Goal: Check status: Check status

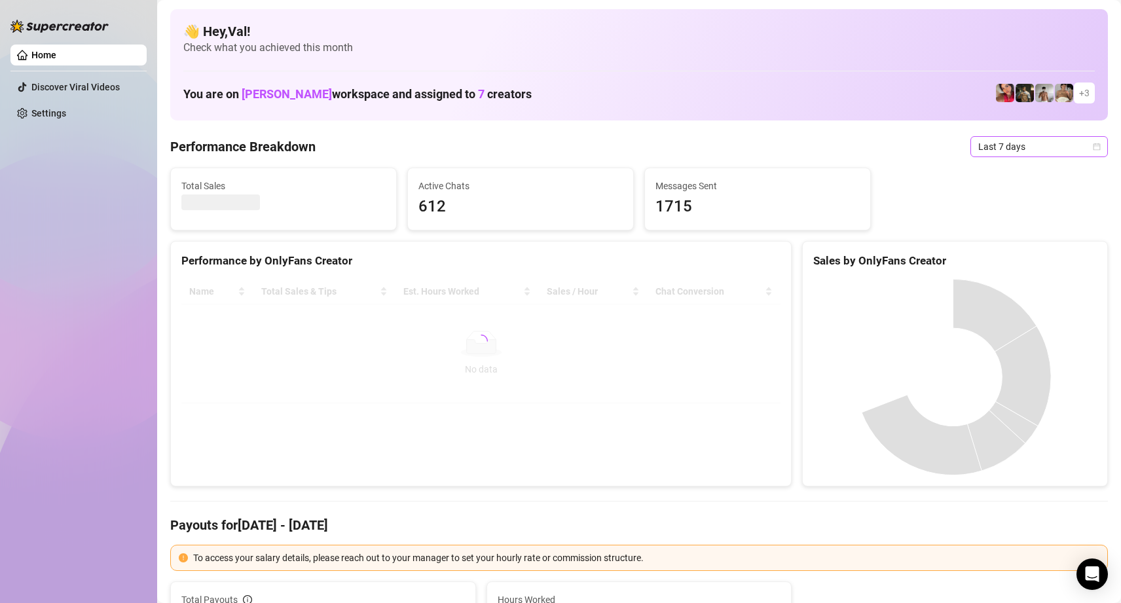
click at [1093, 147] on icon "calendar" at bounding box center [1097, 147] width 8 height 8
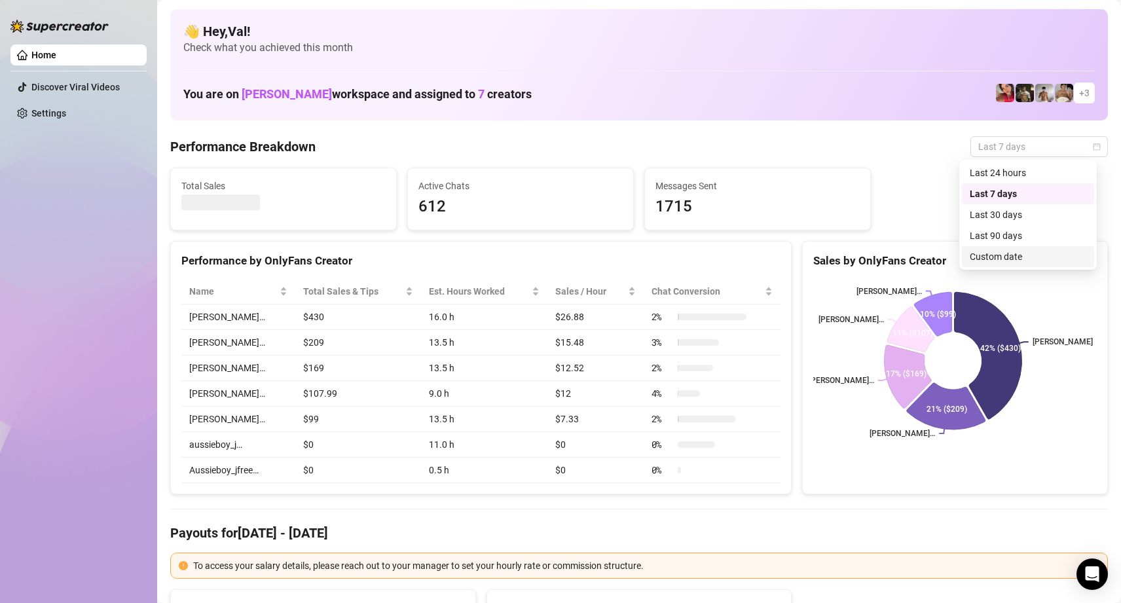
click at [987, 258] on div "Custom date" at bounding box center [1028, 256] width 117 height 14
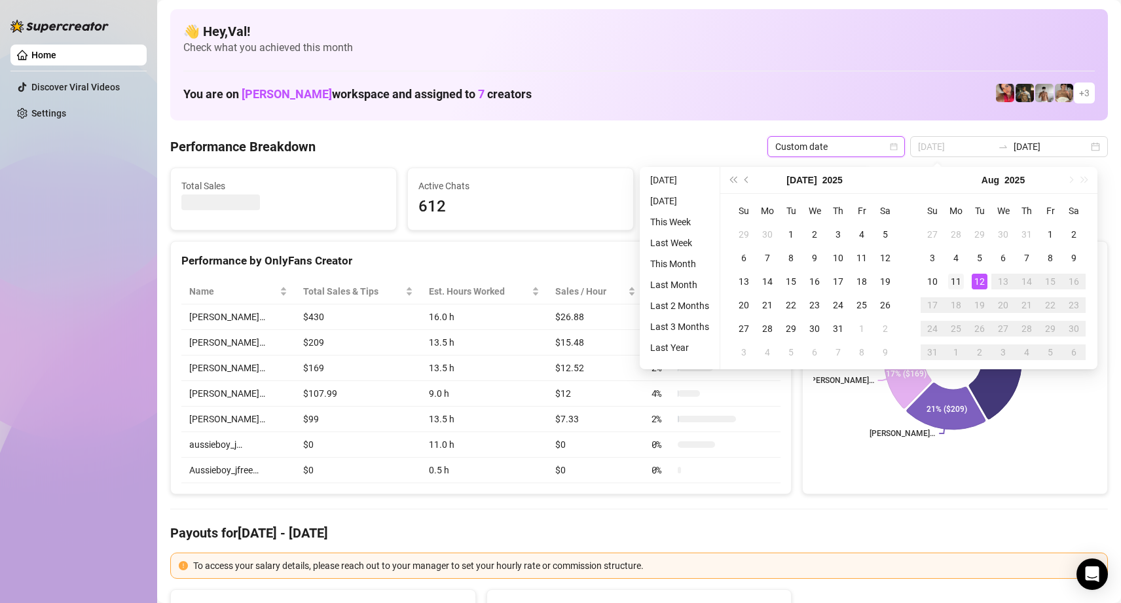
type input "[DATE]"
click at [953, 282] on div "11" at bounding box center [956, 282] width 16 height 16
click at [978, 282] on div "12" at bounding box center [980, 282] width 16 height 16
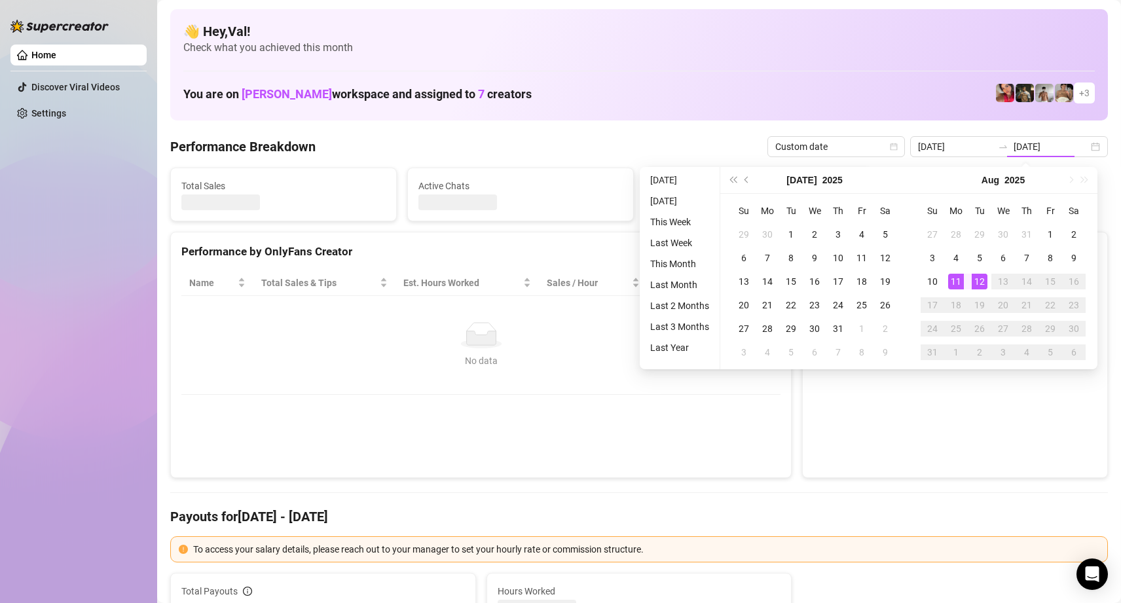
type input "[DATE]"
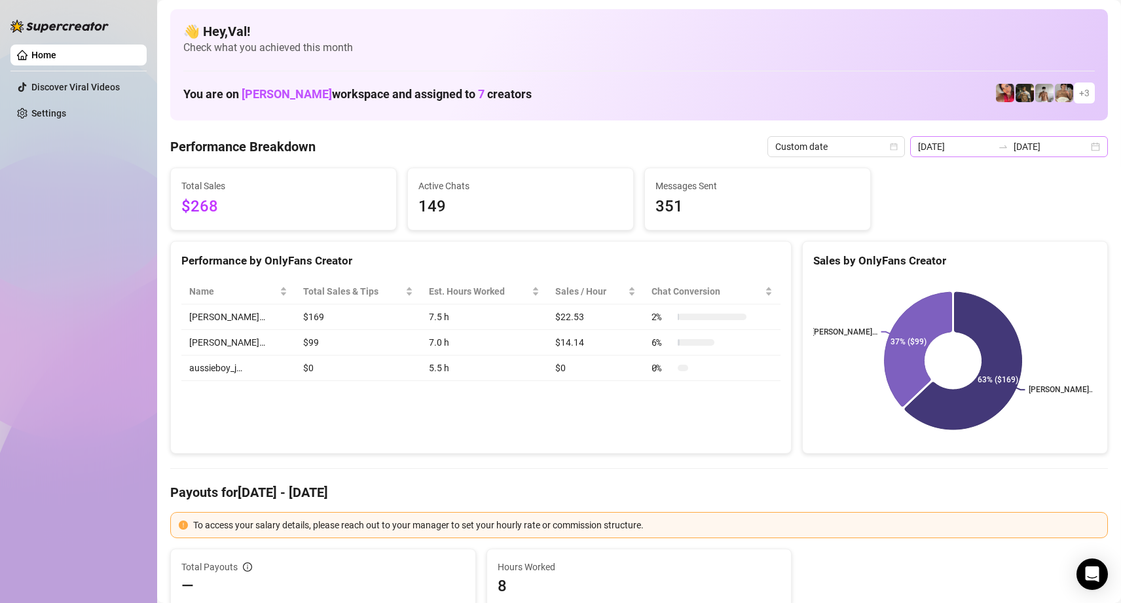
click at [1087, 145] on div "[DATE] [DATE]" at bounding box center [1009, 146] width 198 height 21
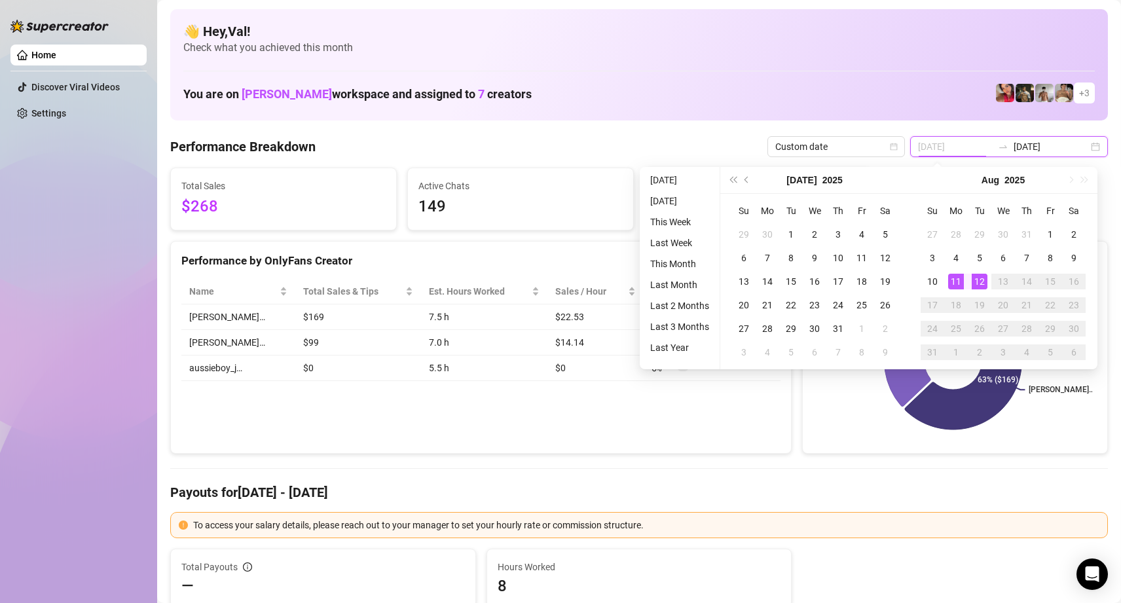
type input "[DATE]"
click at [955, 280] on div "11" at bounding box center [956, 282] width 16 height 16
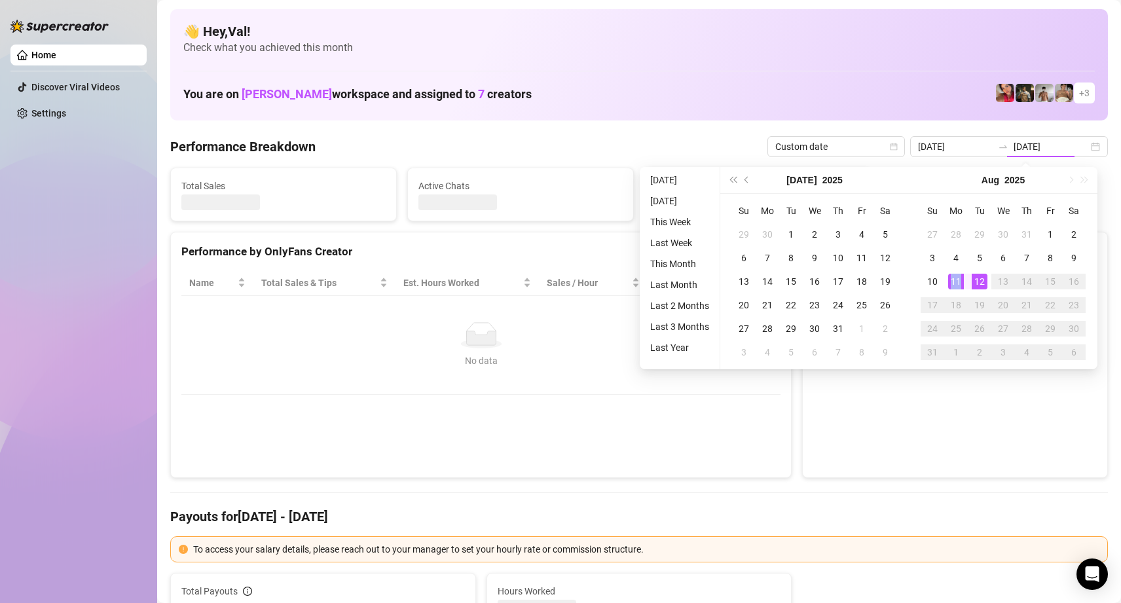
type input "[DATE]"
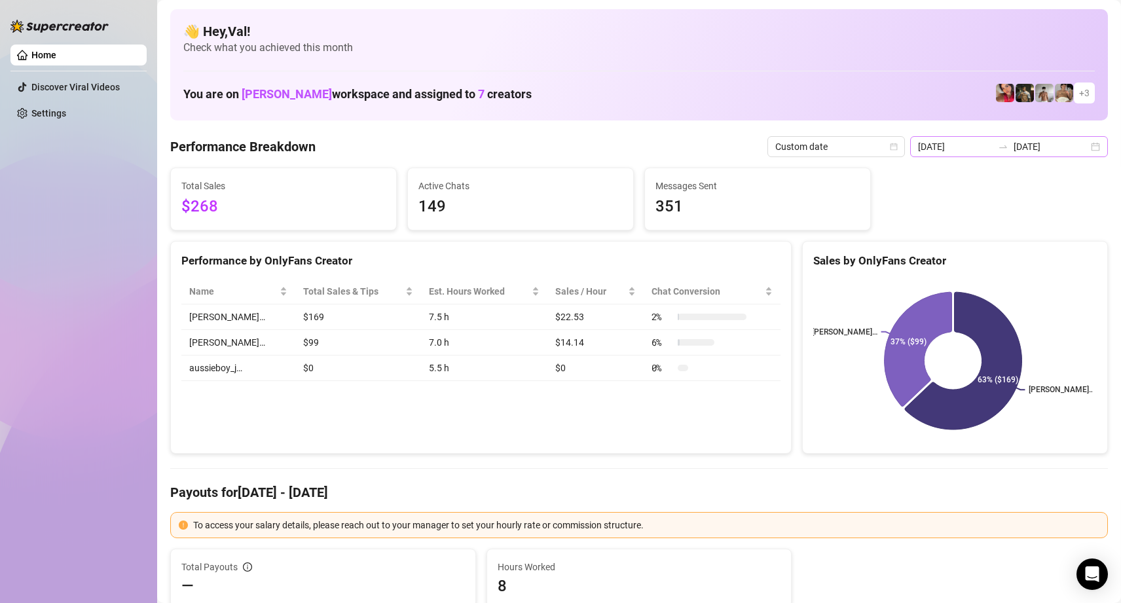
click at [1088, 147] on div "[DATE] [DATE]" at bounding box center [1009, 146] width 198 height 21
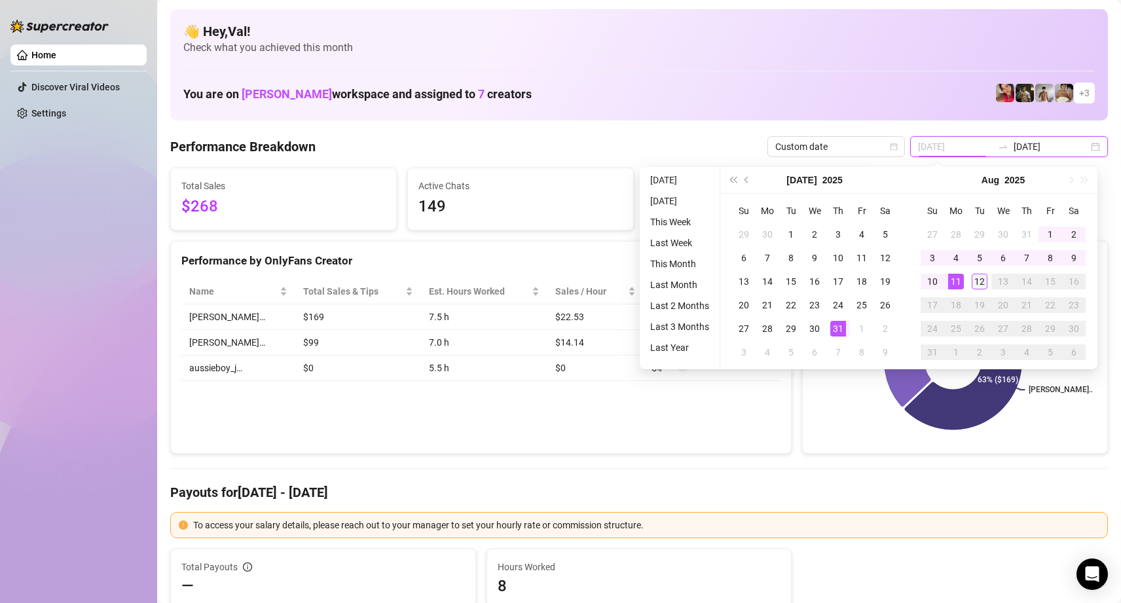
type input "[DATE]"
click at [977, 277] on div "12" at bounding box center [980, 282] width 16 height 16
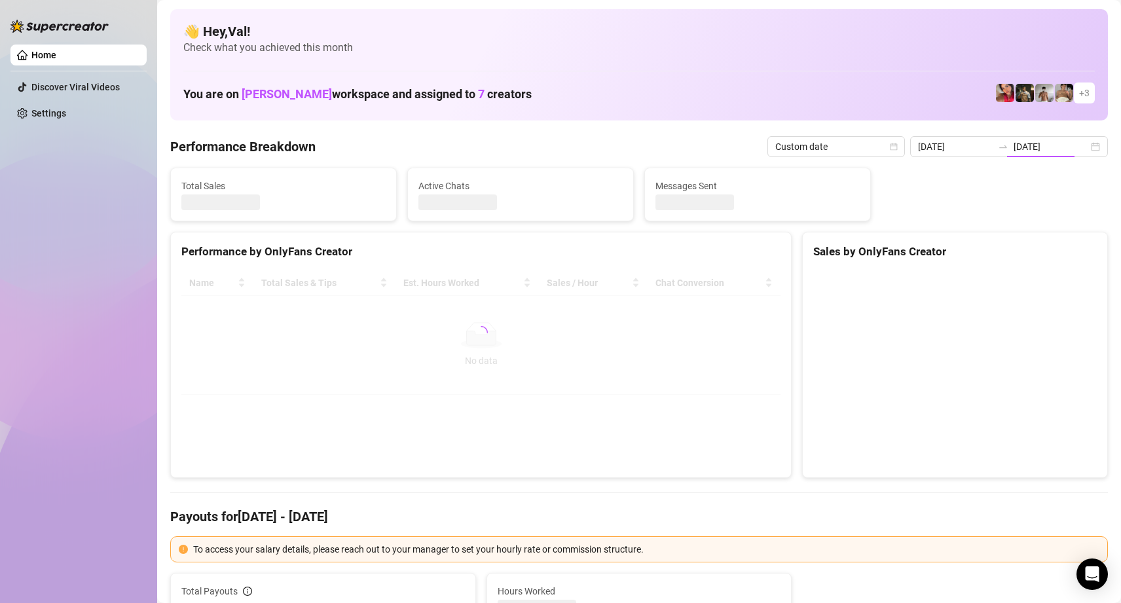
type input "[DATE]"
